Goal: Book appointment/travel/reservation

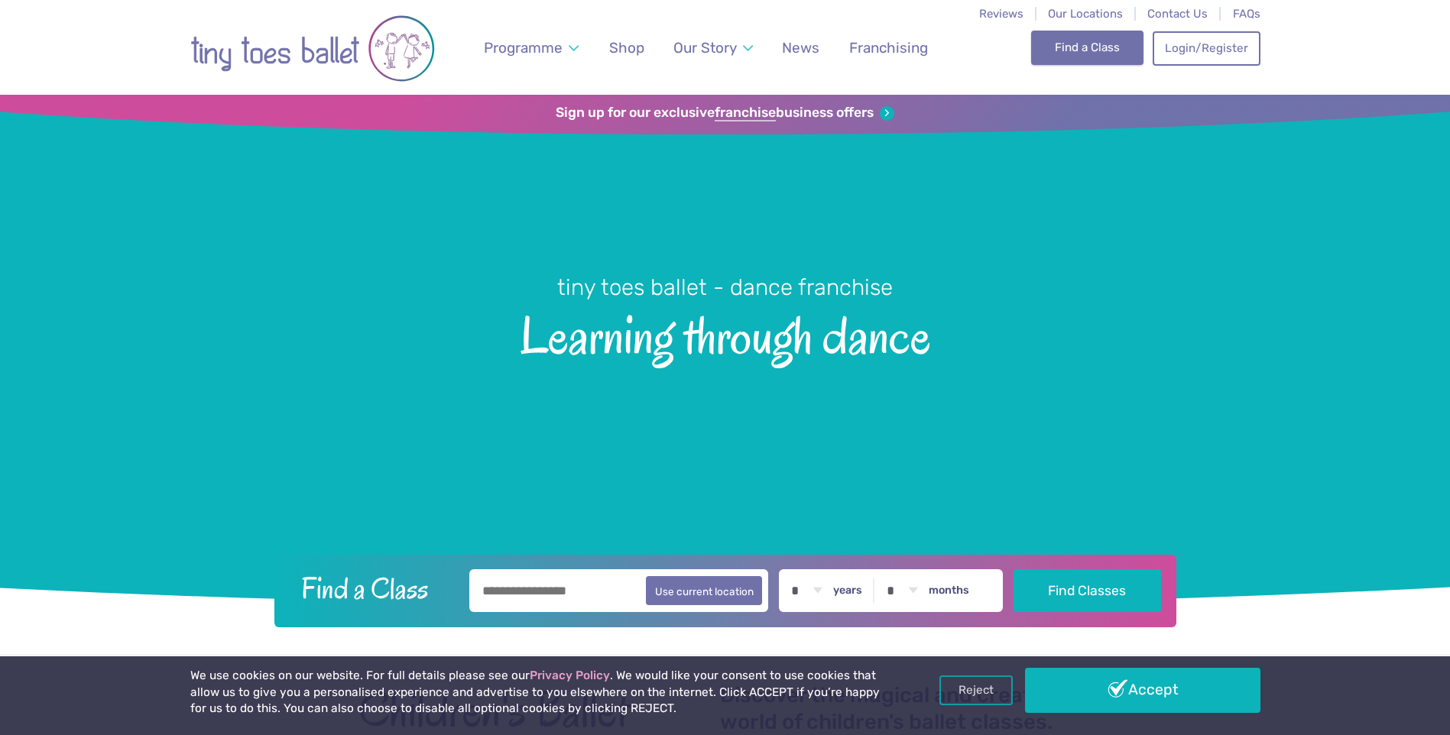
click at [1101, 56] on link "Find a Class" at bounding box center [1087, 48] width 112 height 34
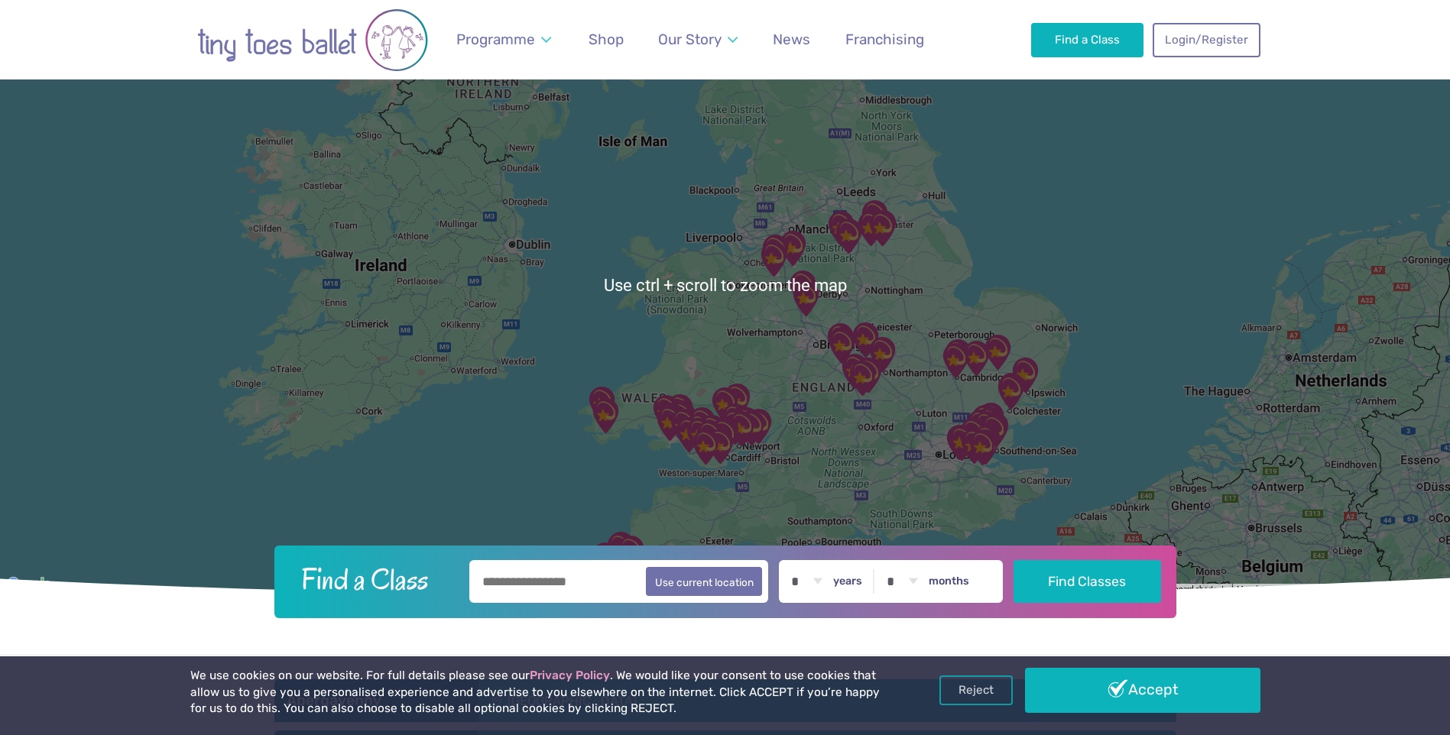
scroll to position [153, 0]
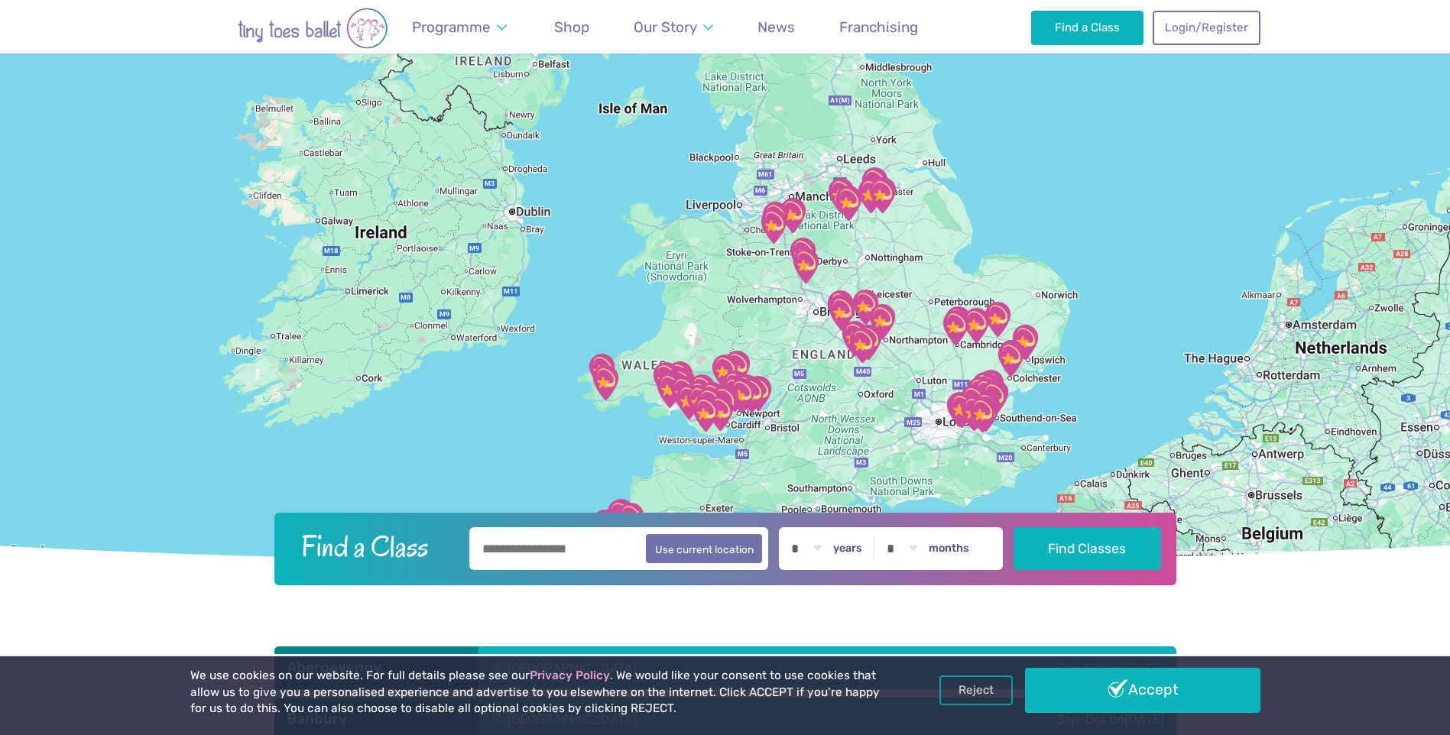
click at [543, 554] on input "text" at bounding box center [619, 548] width 300 height 43
type input "*******"
click at [1013, 527] on button "Find Classes" at bounding box center [1087, 548] width 148 height 43
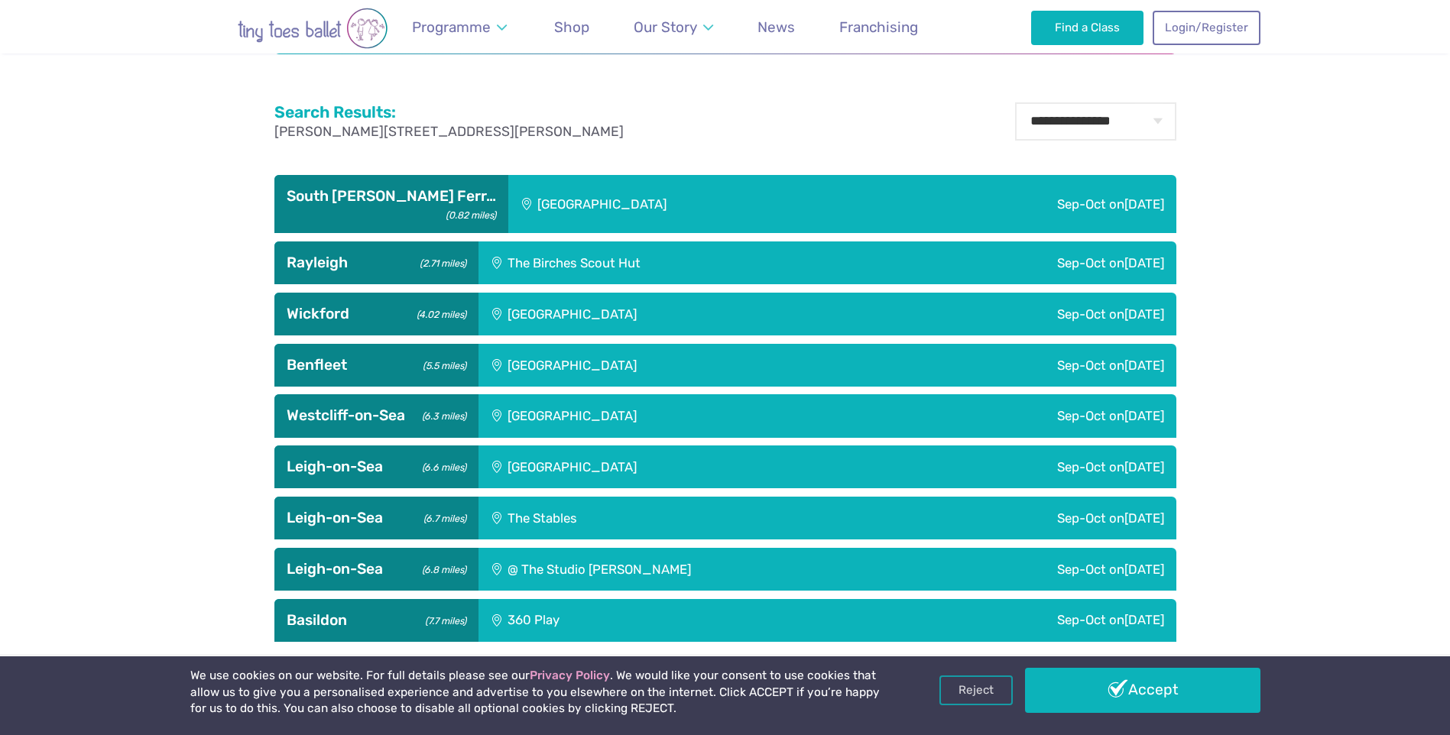
scroll to position [688, 0]
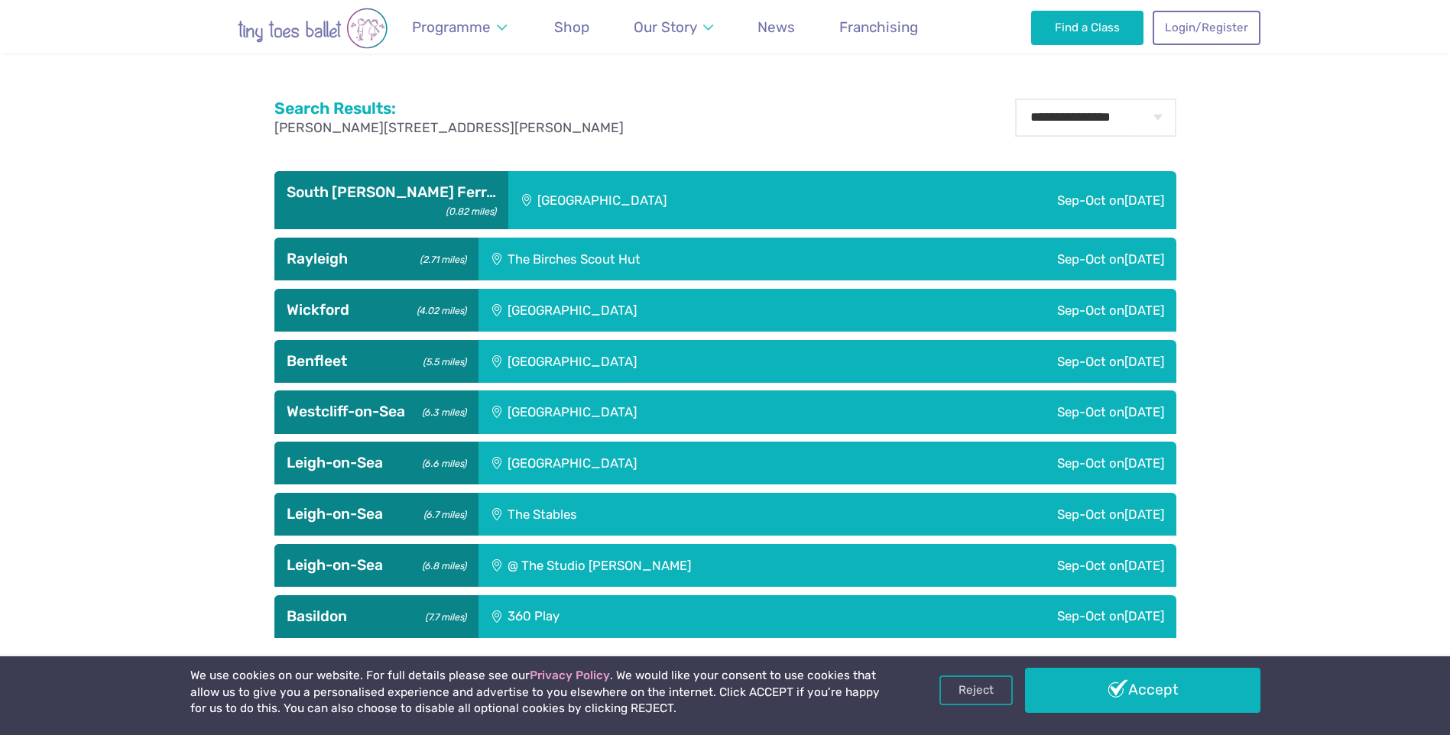
click at [746, 362] on div "St George's Church Hall" at bounding box center [675, 361] width 394 height 43
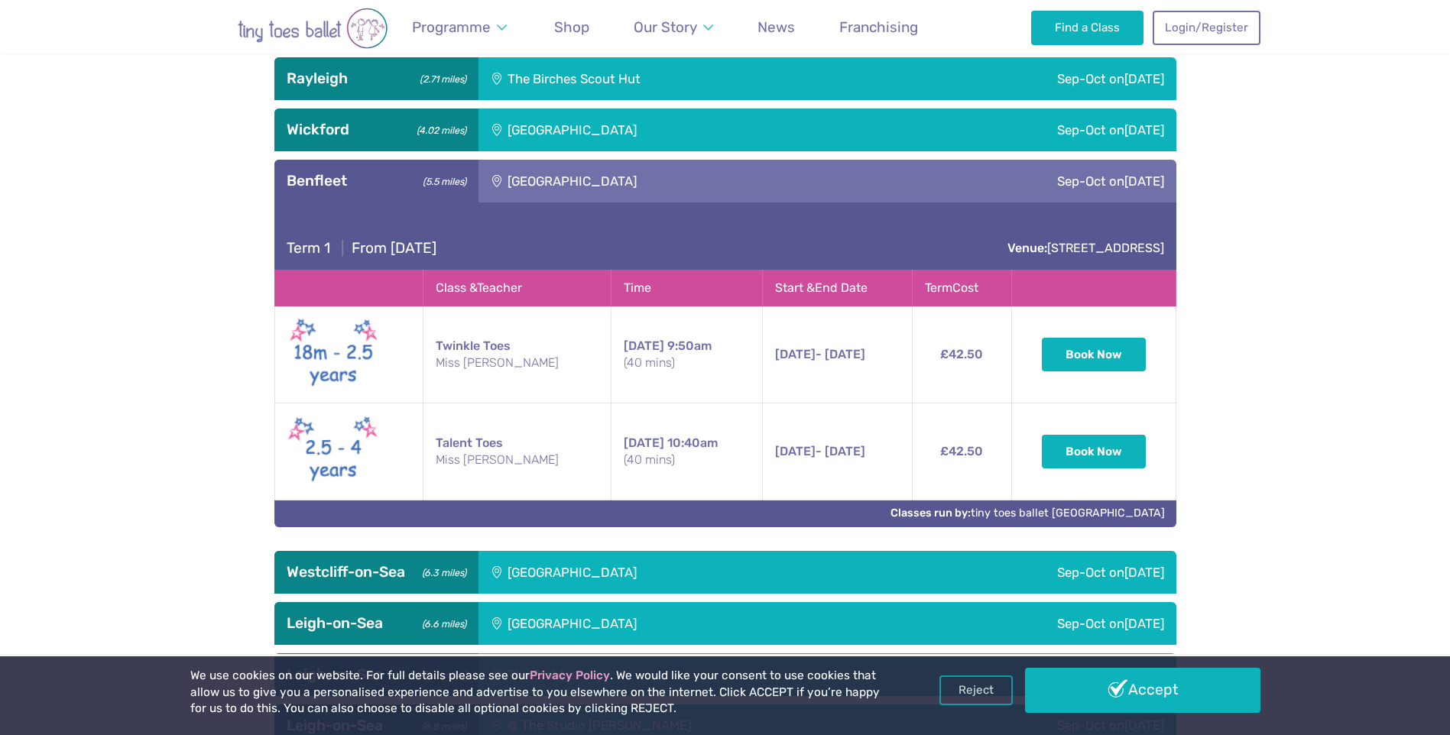
scroll to position [841, 0]
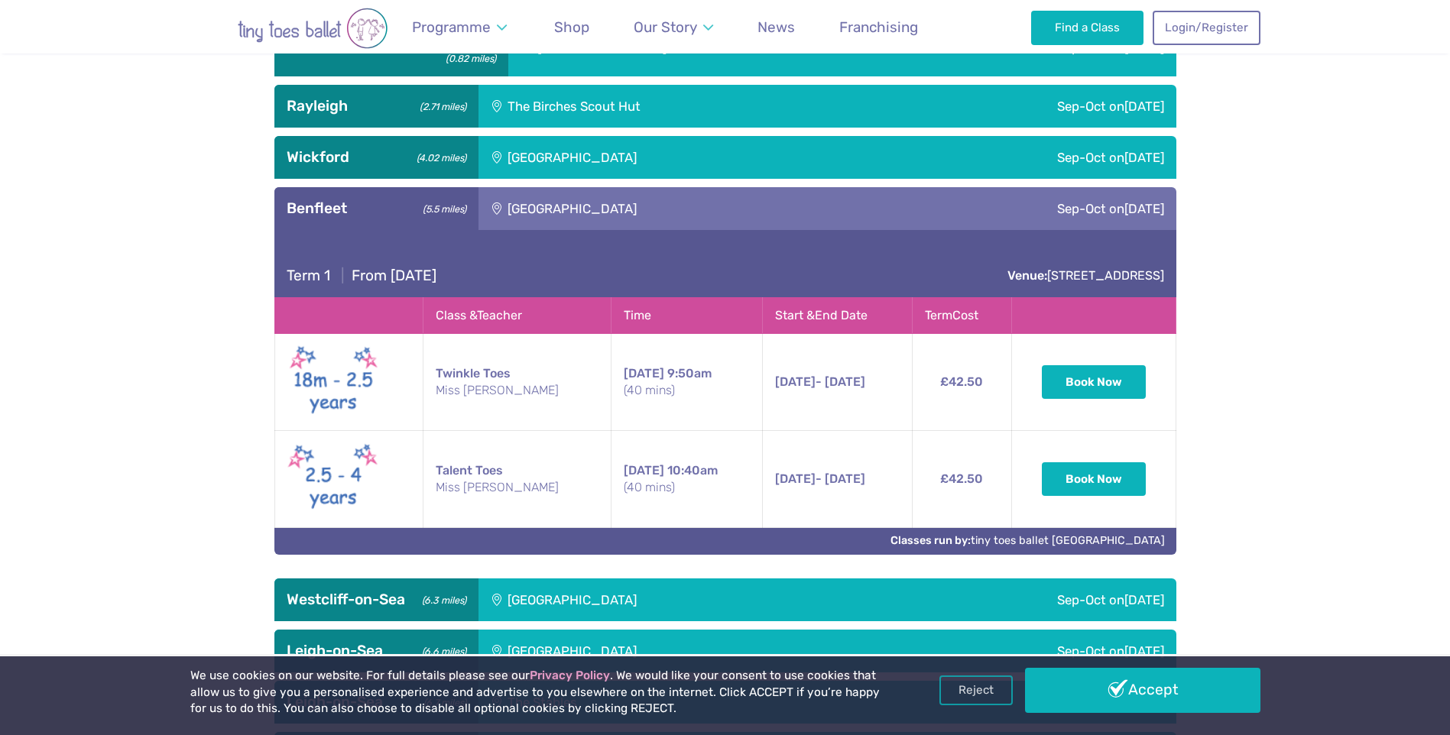
drag, startPoint x: 658, startPoint y: 209, endPoint x: 503, endPoint y: 211, distance: 155.2
click at [503, 211] on div "St George's Church Hall" at bounding box center [675, 208] width 394 height 43
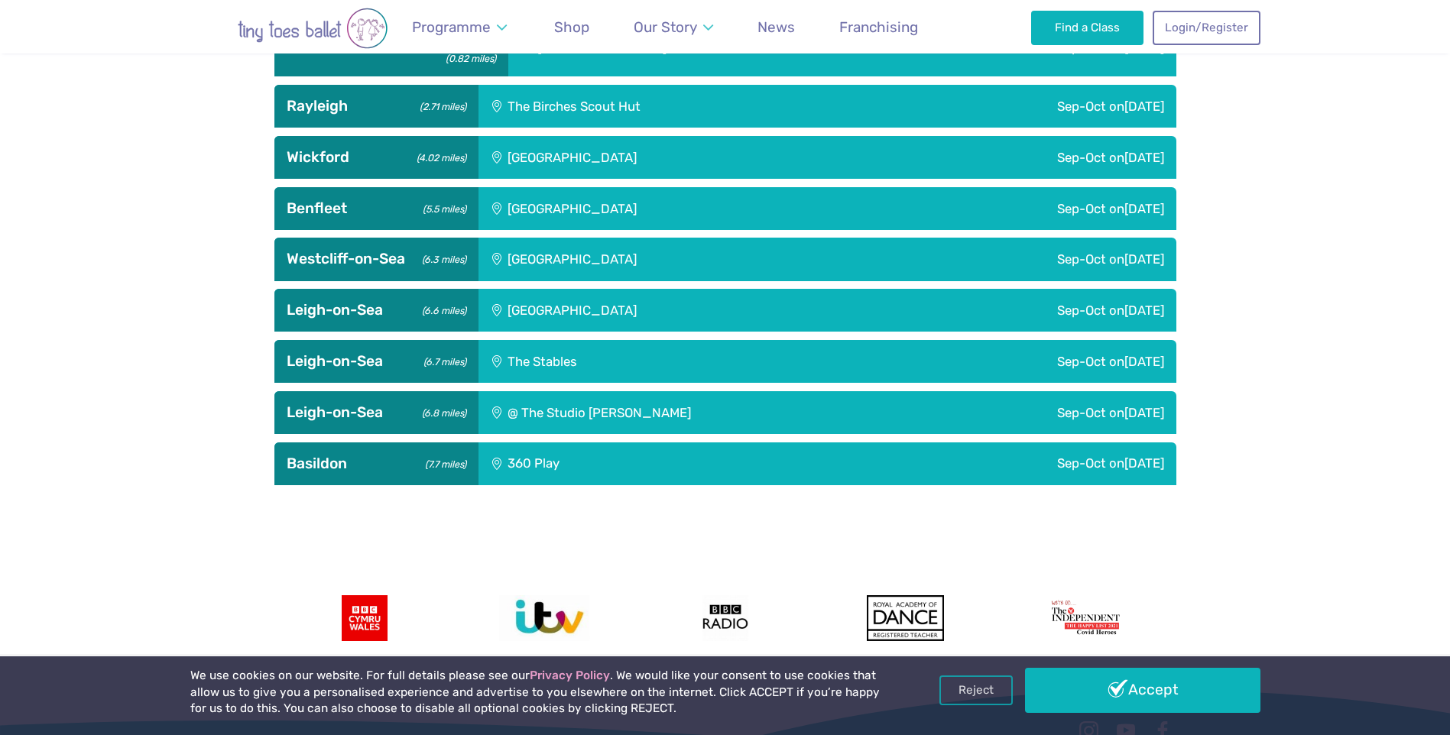
drag, startPoint x: 503, startPoint y: 211, endPoint x: 533, endPoint y: 208, distance: 30.7
copy div "St George's Church Hall"
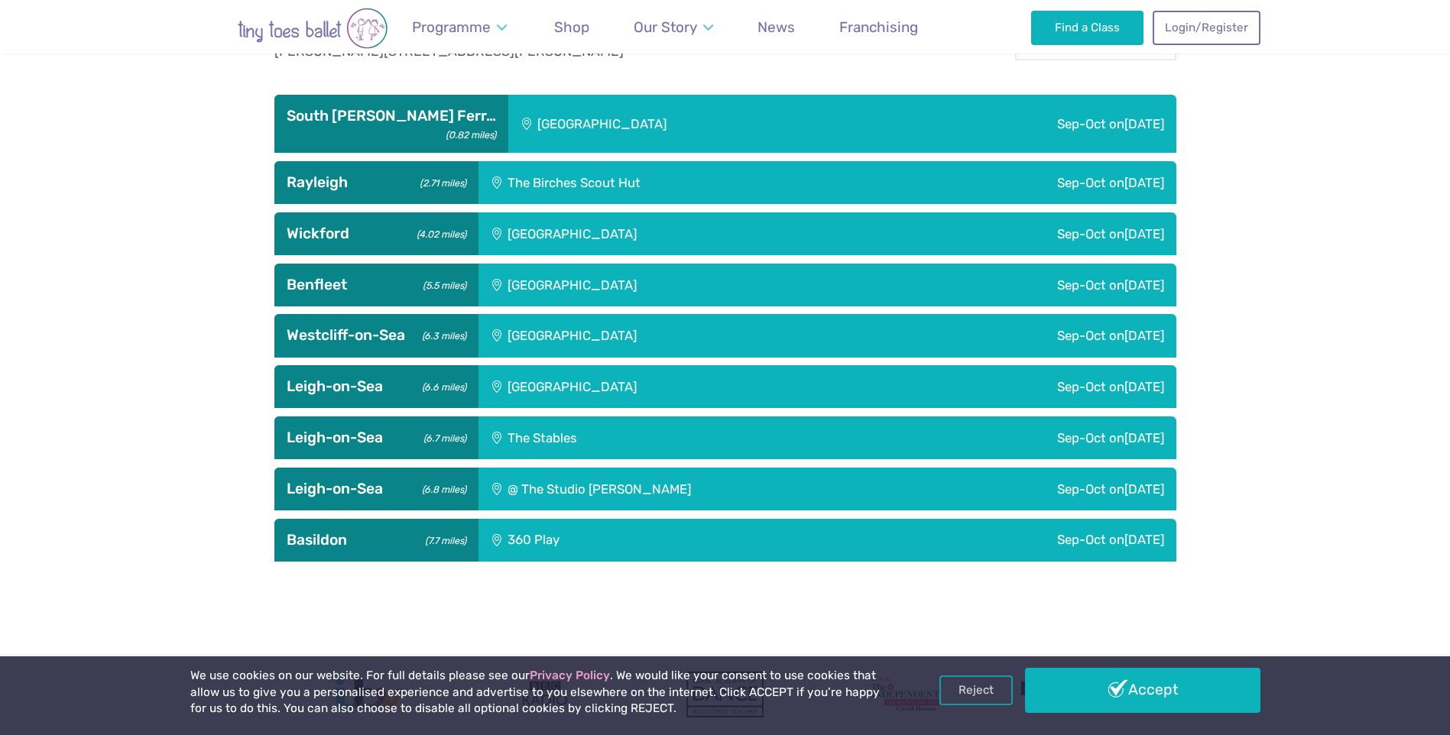
scroll to position [688, 0]
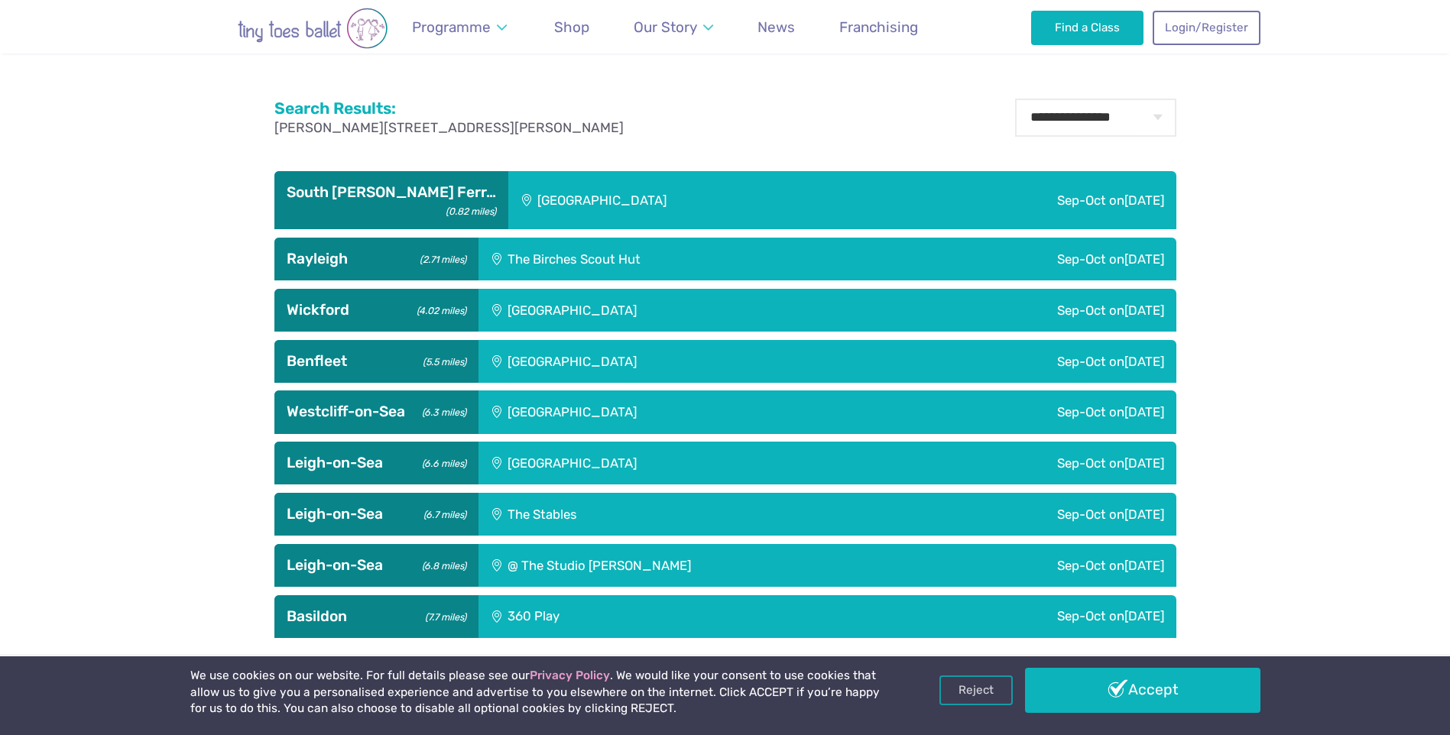
copy div "St George's Church Hall"
click at [378, 263] on h3 "Rayleigh (2.71 miles)" at bounding box center [377, 259] width 180 height 18
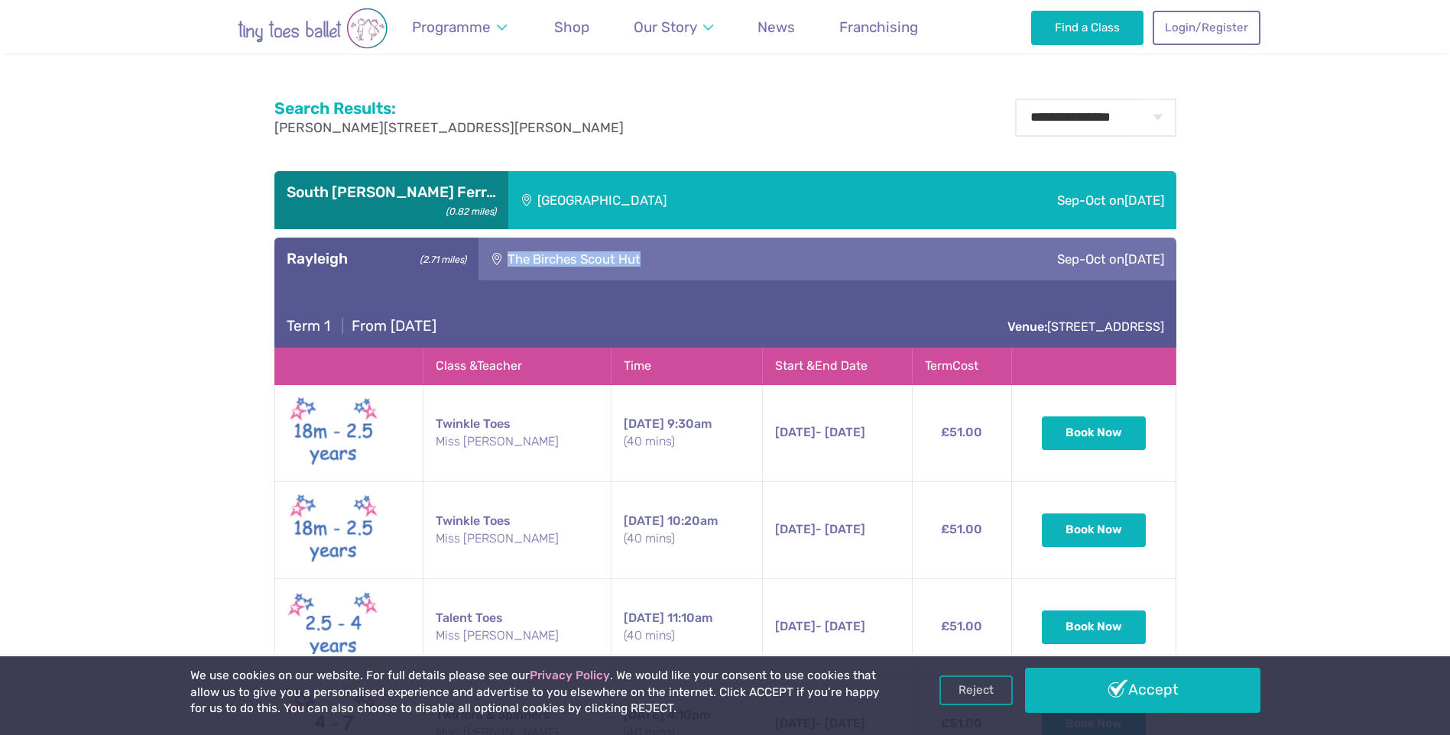
drag, startPoint x: 657, startPoint y: 258, endPoint x: 497, endPoint y: 258, distance: 159.7
click at [497, 258] on div "The Birches Scout Hut" at bounding box center [677, 259] width 398 height 43
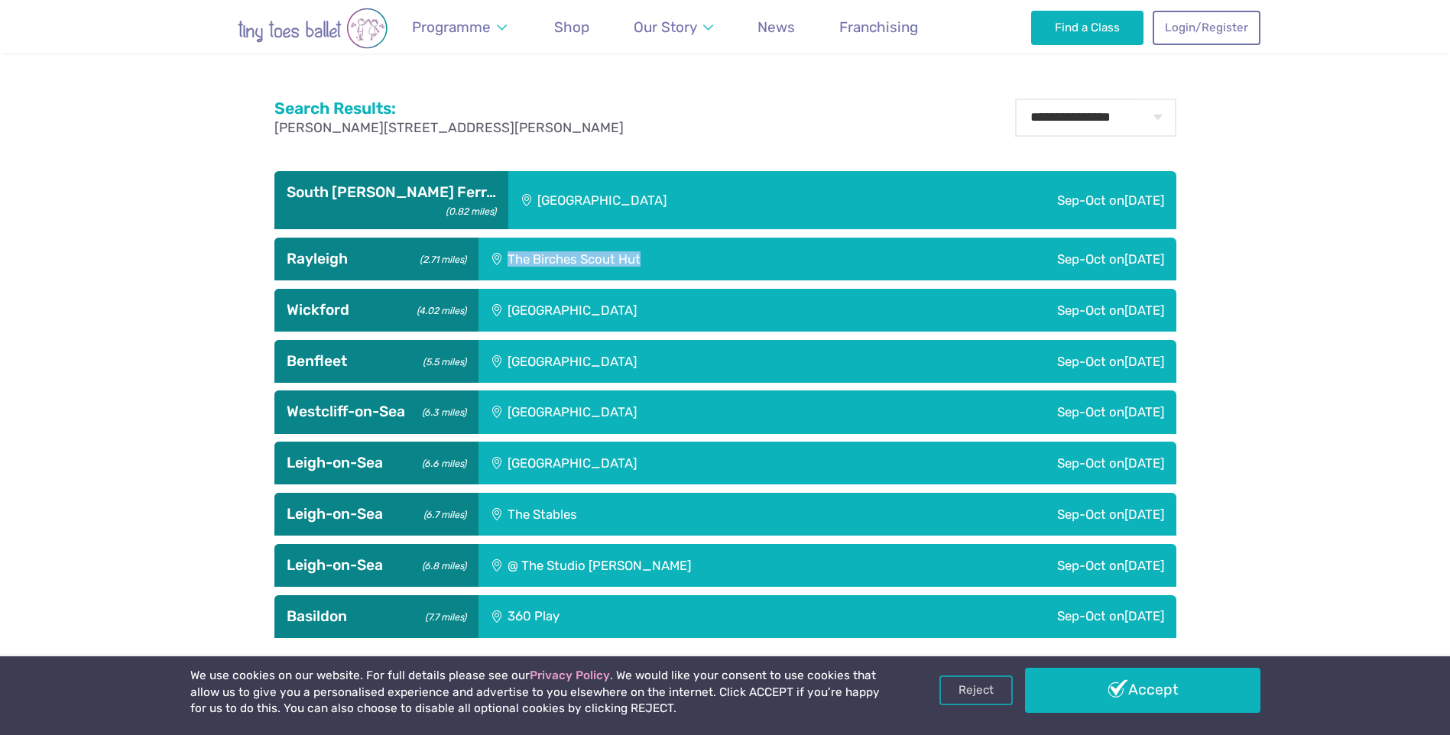
drag, startPoint x: 497, startPoint y: 258, endPoint x: 576, endPoint y: 258, distance: 79.5
copy div "The Birches Scout Hut"
